Goal: Navigation & Orientation: Find specific page/section

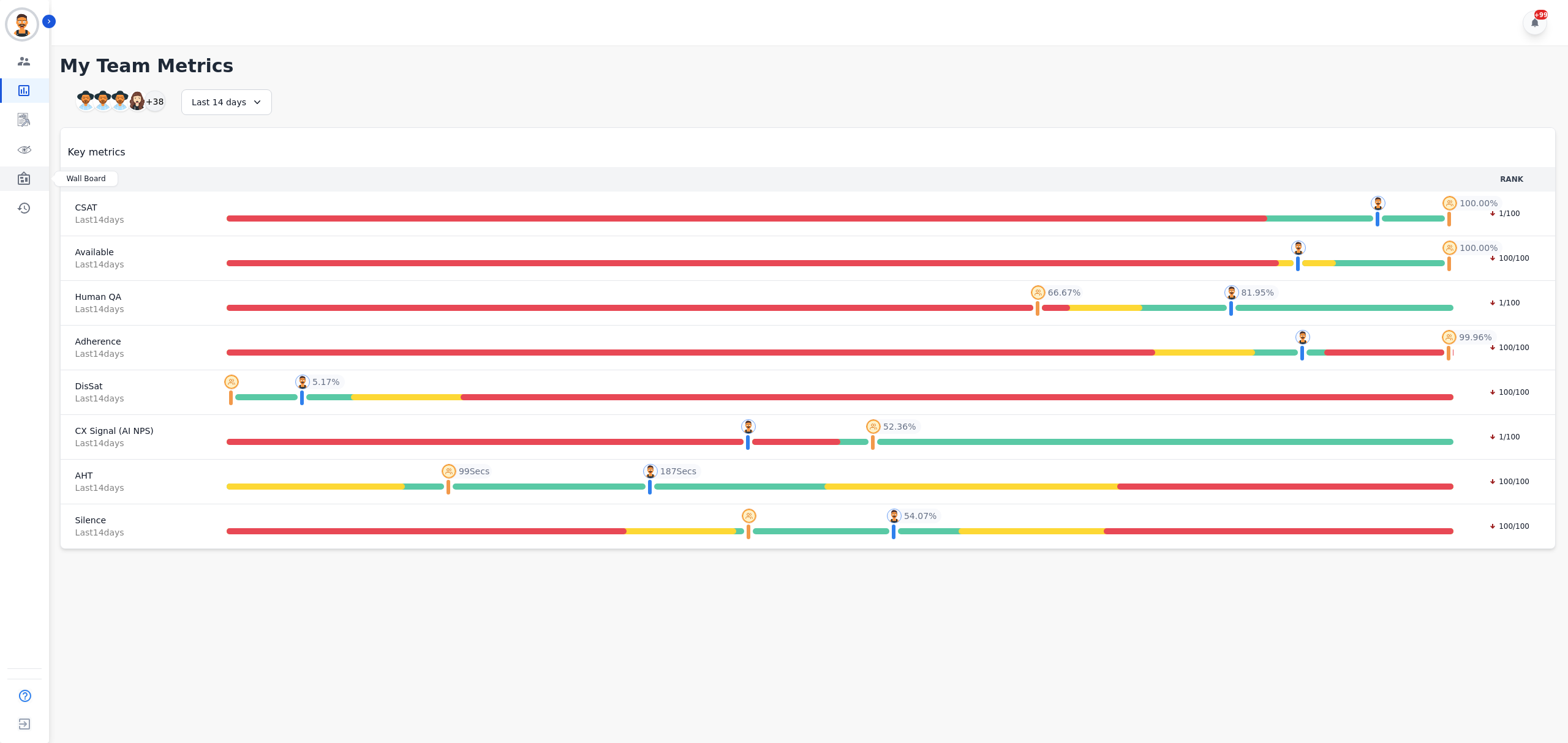
click at [25, 184] on icon "Sidebar" at bounding box center [23, 178] width 12 height 14
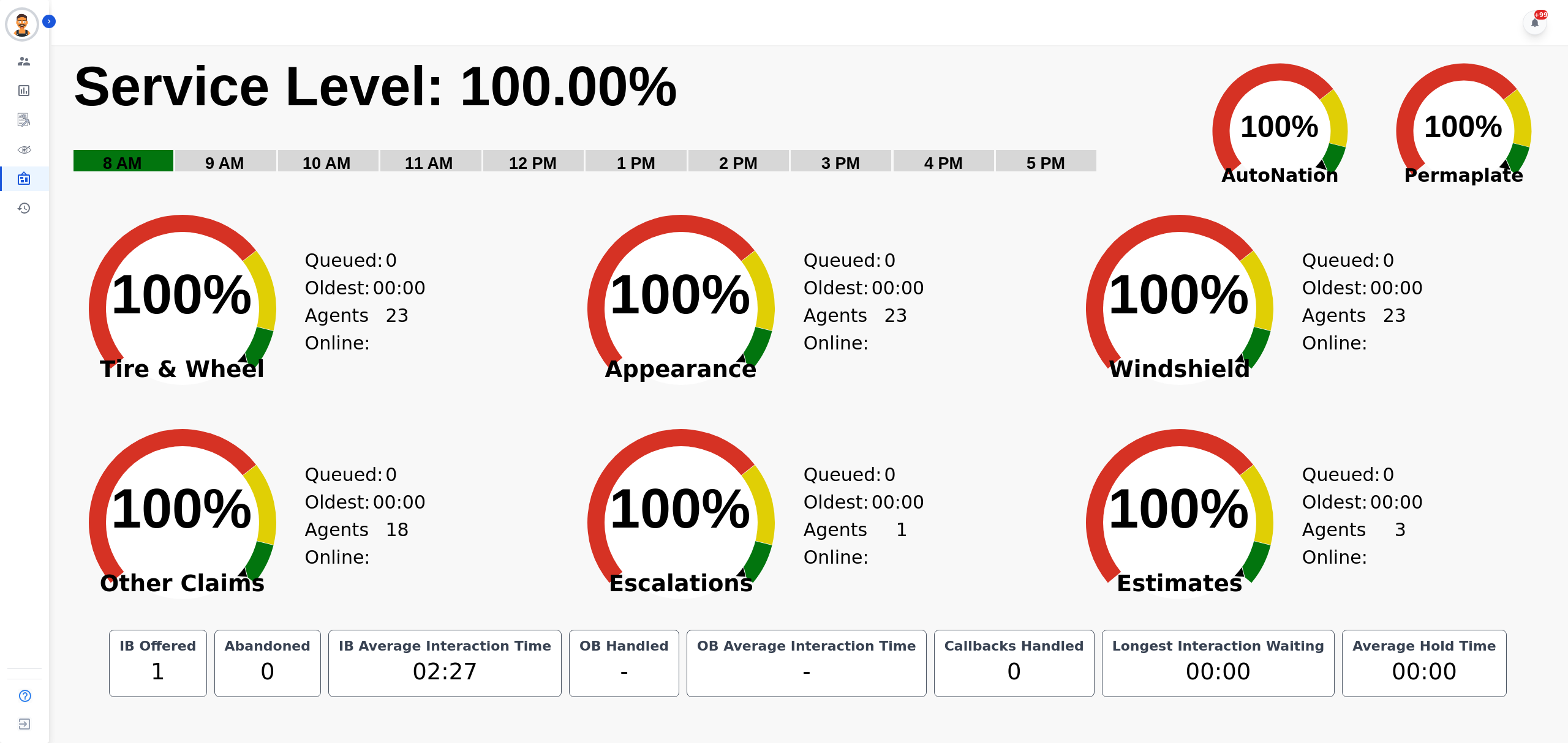
click at [1135, 91] on rect "Service Level: 0%" at bounding box center [627, 122] width 1108 height 138
click at [20, 147] on icon "Sidebar" at bounding box center [23, 149] width 15 height 15
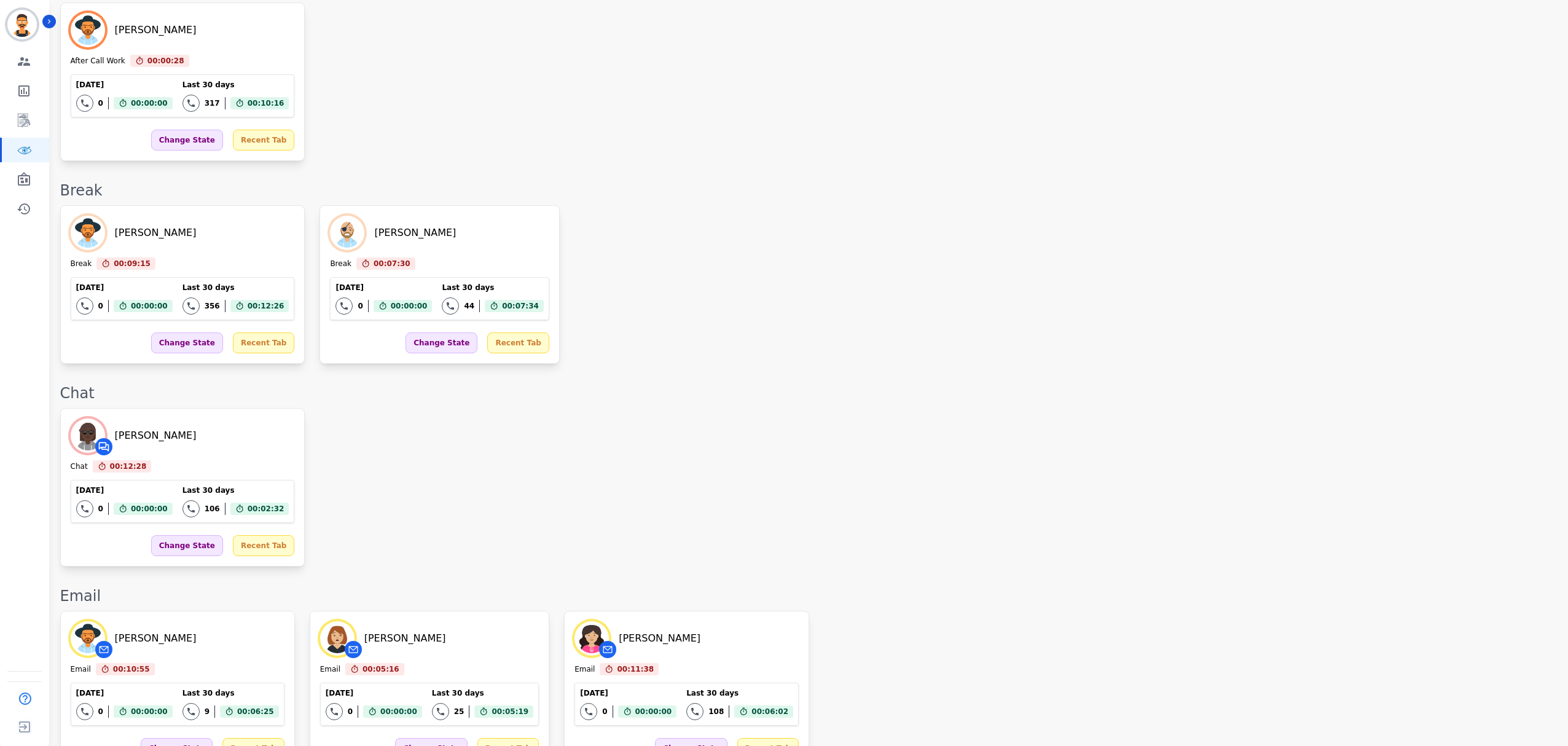
scroll to position [1593, 0]
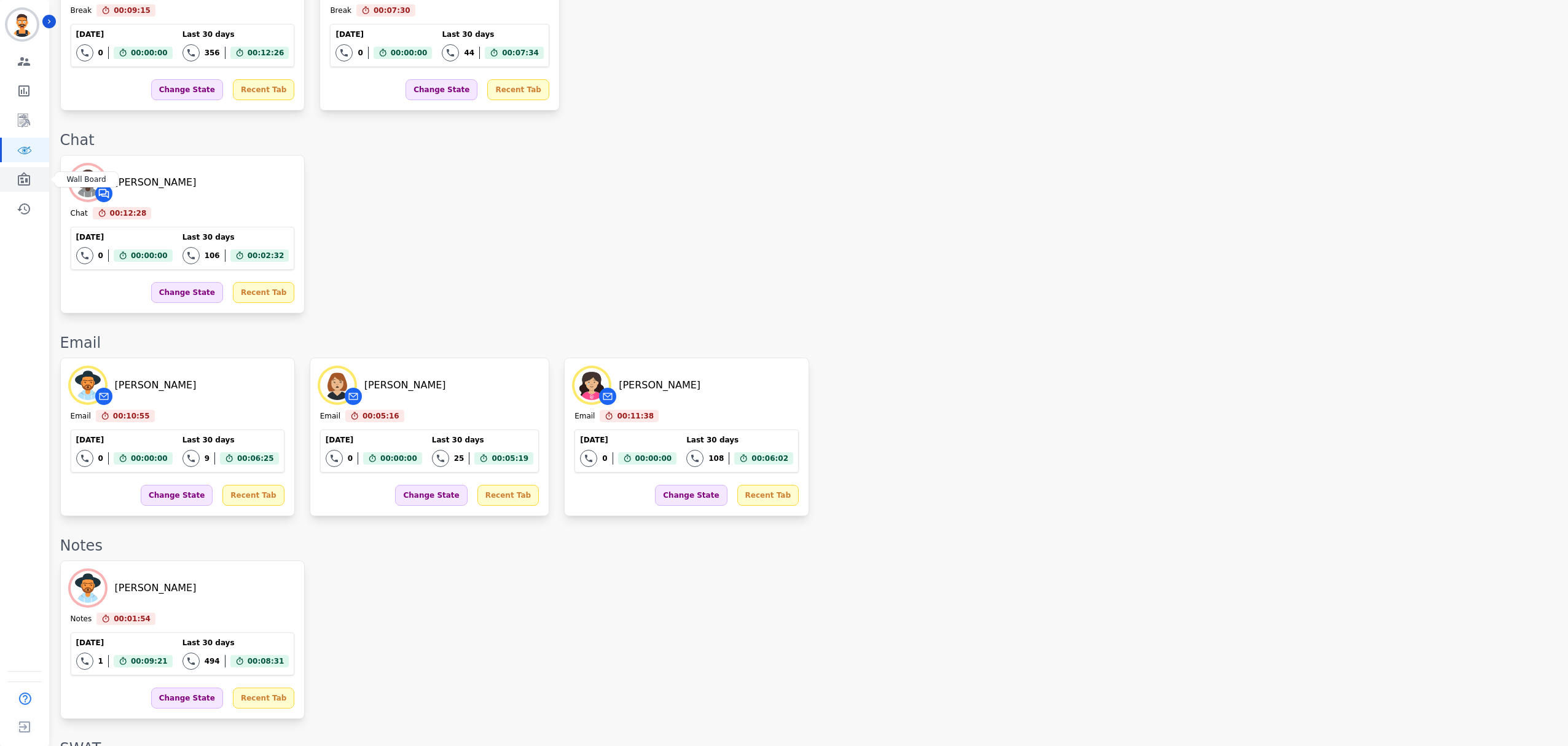
drag, startPoint x: 35, startPoint y: 183, endPoint x: 89, endPoint y: 138, distance: 70.3
click at [35, 183] on link "Sidebar" at bounding box center [26, 179] width 47 height 24
